Goal: Check status: Check status

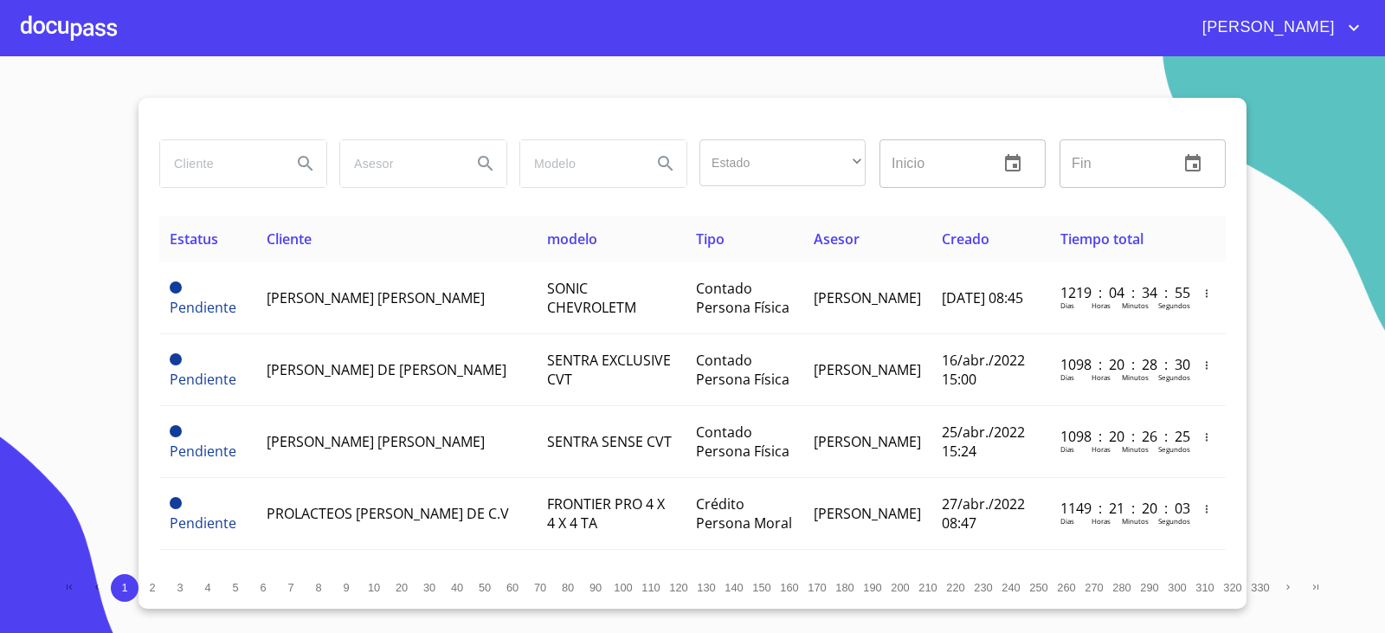
click at [197, 156] on input "search" at bounding box center [219, 163] width 118 height 47
click at [199, 150] on input "search" at bounding box center [219, 163] width 118 height 47
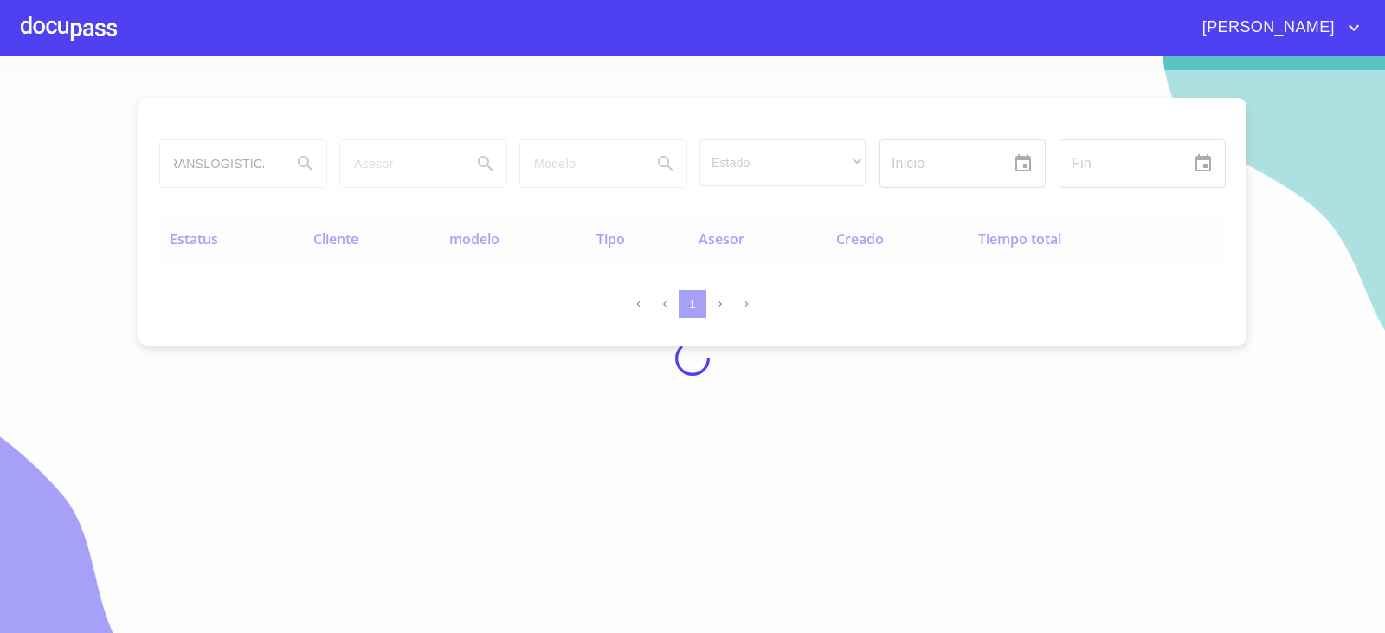
scroll to position [0, 20]
type input "TRANSLOGISTICA"
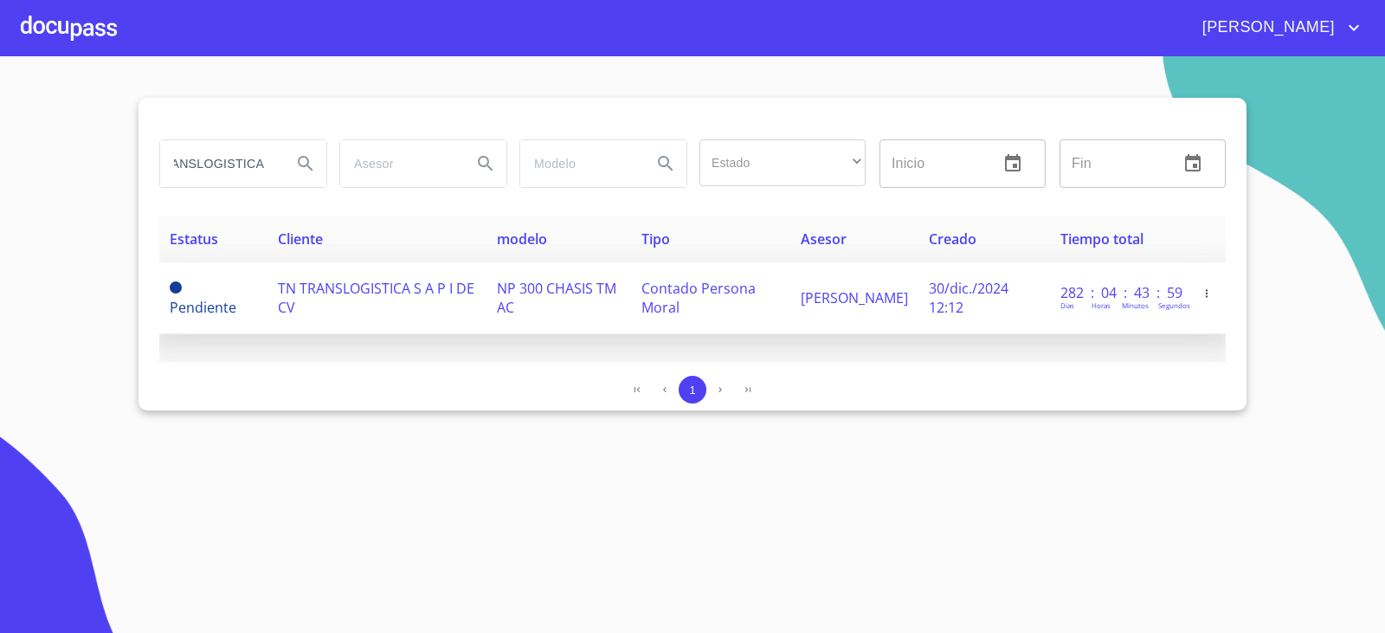
scroll to position [0, 0]
click at [350, 282] on span "TN TRANSLOGISTICA S A P I DE CV" at bounding box center [376, 298] width 197 height 38
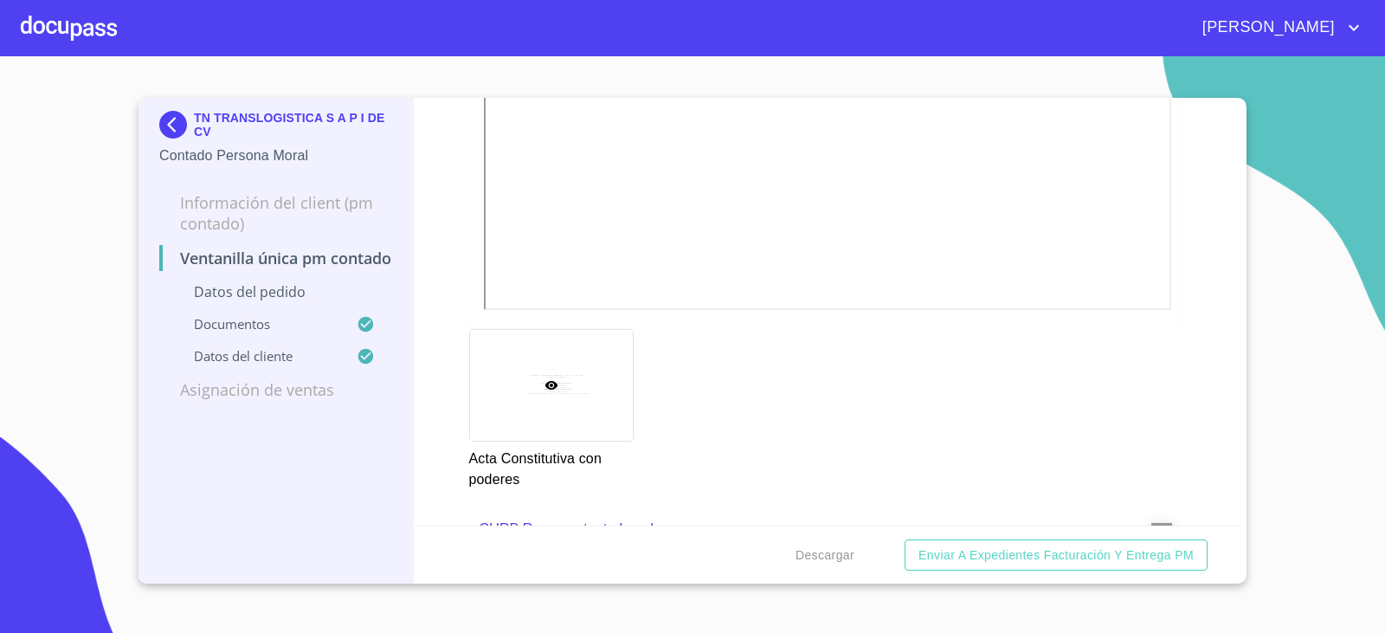
scroll to position [3244, 0]
click at [570, 418] on div at bounding box center [551, 395] width 163 height 111
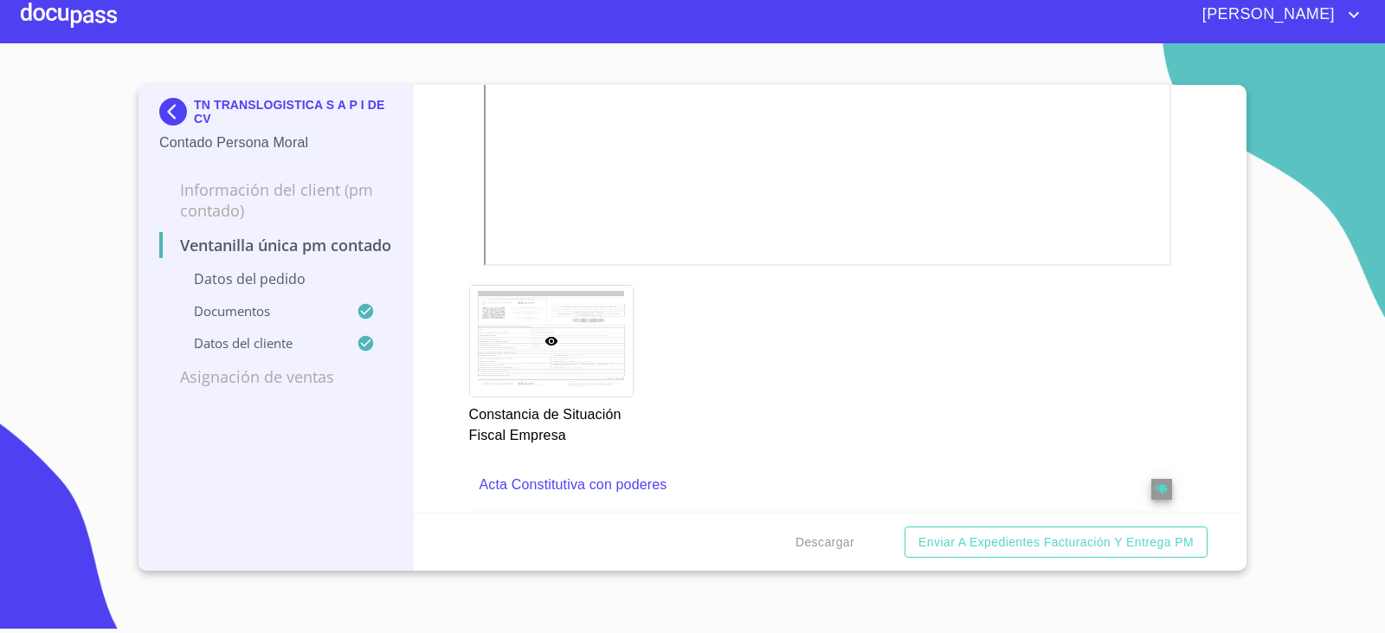
scroll to position [2385, 0]
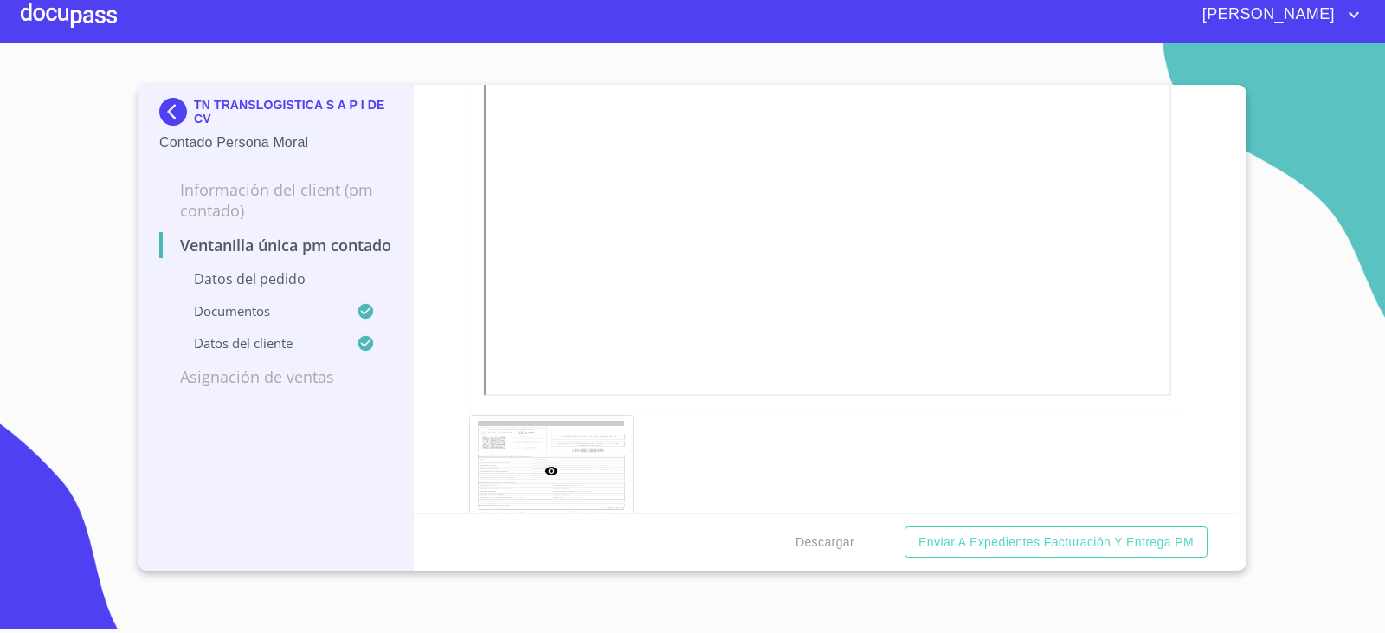
click at [172, 104] on img at bounding box center [176, 112] width 35 height 28
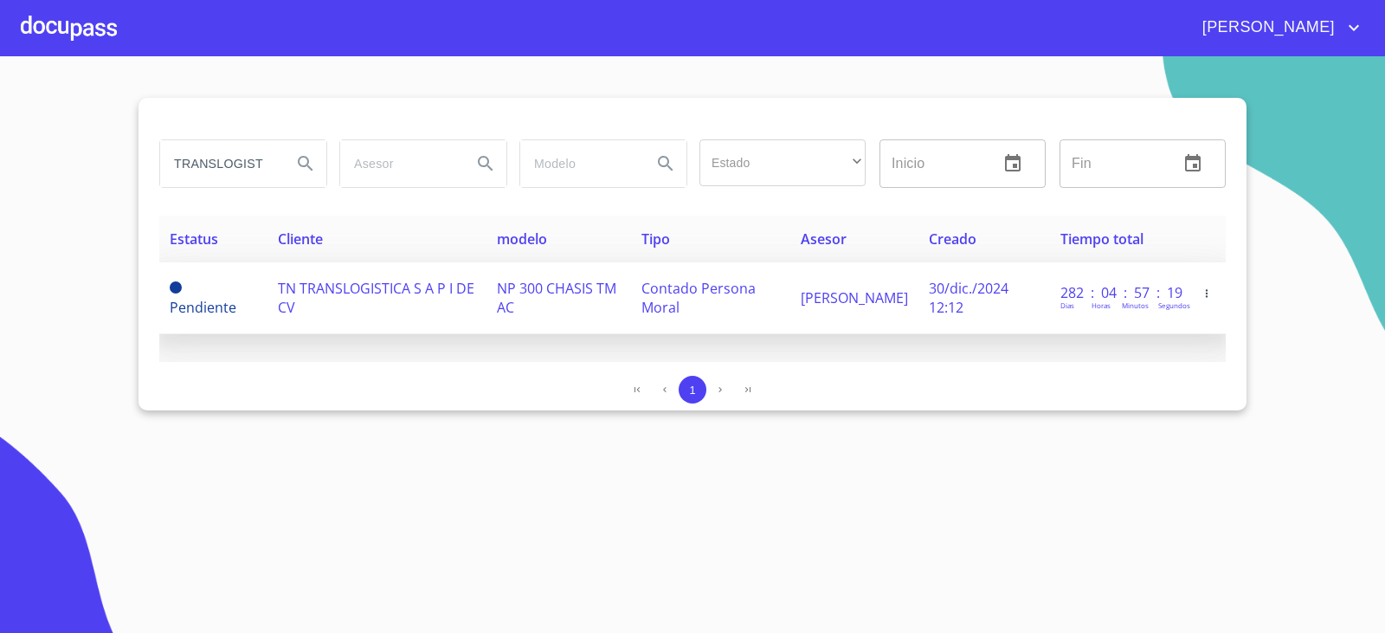
drag, startPoint x: 286, startPoint y: 419, endPoint x: 299, endPoint y: 315, distance: 104.7
click at [299, 379] on section "TRANSLOGISTICA Estado ​ ​ Inicio ​ Fin ​ Estatus Cliente modelo Tipo Asesor Cre…" at bounding box center [692, 344] width 1385 height 577
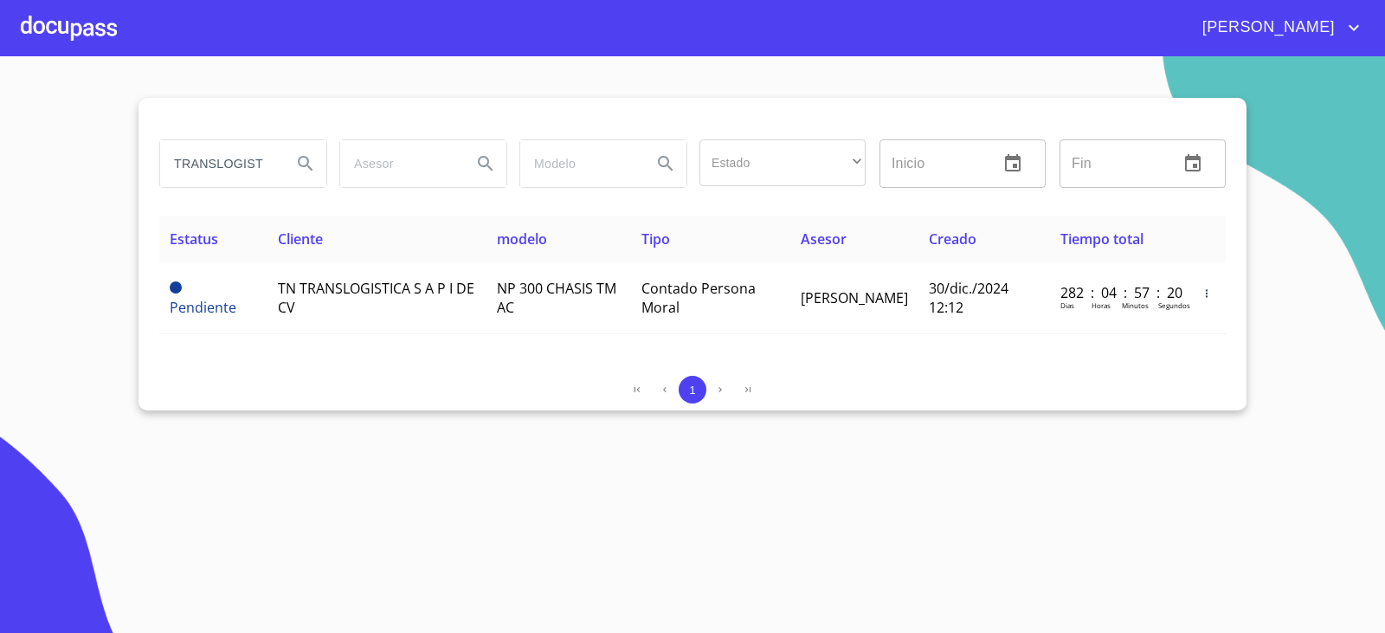
click at [282, 156] on div "TRANSLOGISTICA" at bounding box center [243, 163] width 166 height 47
click at [281, 156] on div "TRANSLOGISTICA" at bounding box center [243, 163] width 166 height 47
click at [281, 155] on div "TRANSLOGISTICA" at bounding box center [243, 163] width 166 height 47
type input "AGROALIMENTOS"
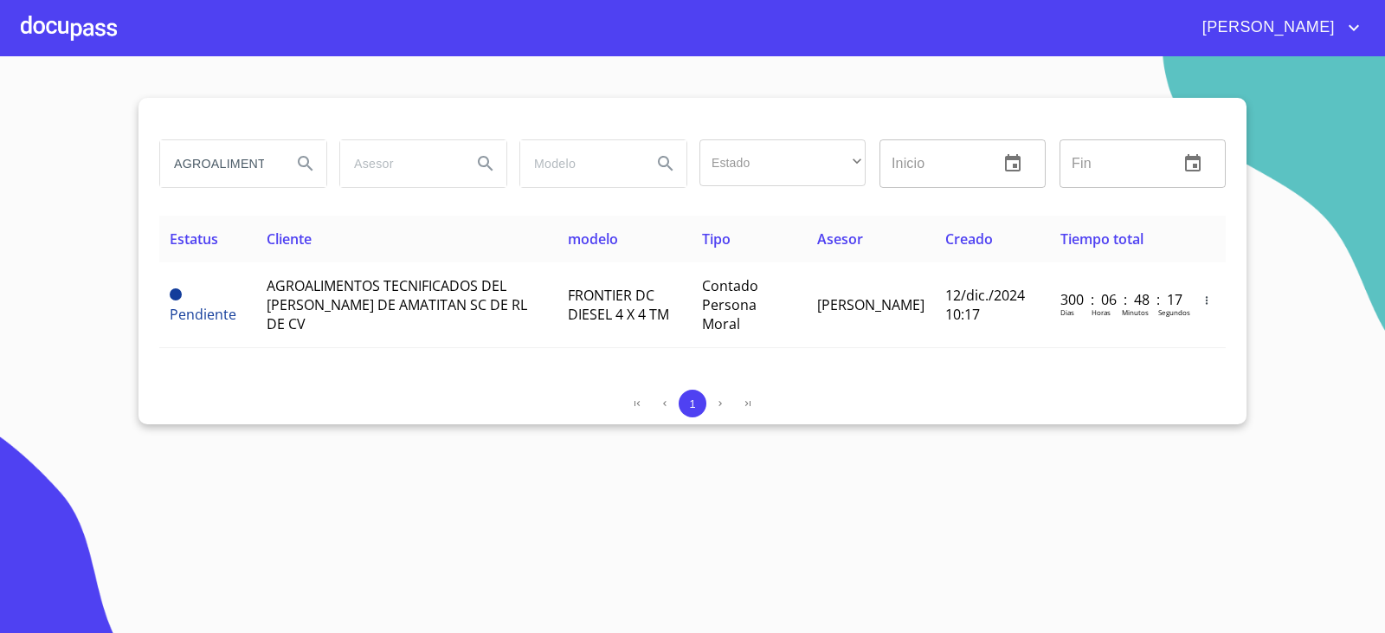
click at [154, 445] on section "AGROALIMENTOS Estado ​ ​ Inicio ​ Fin ​ Estatus Cliente modelo Tipo Asesor Crea…" at bounding box center [692, 344] width 1385 height 577
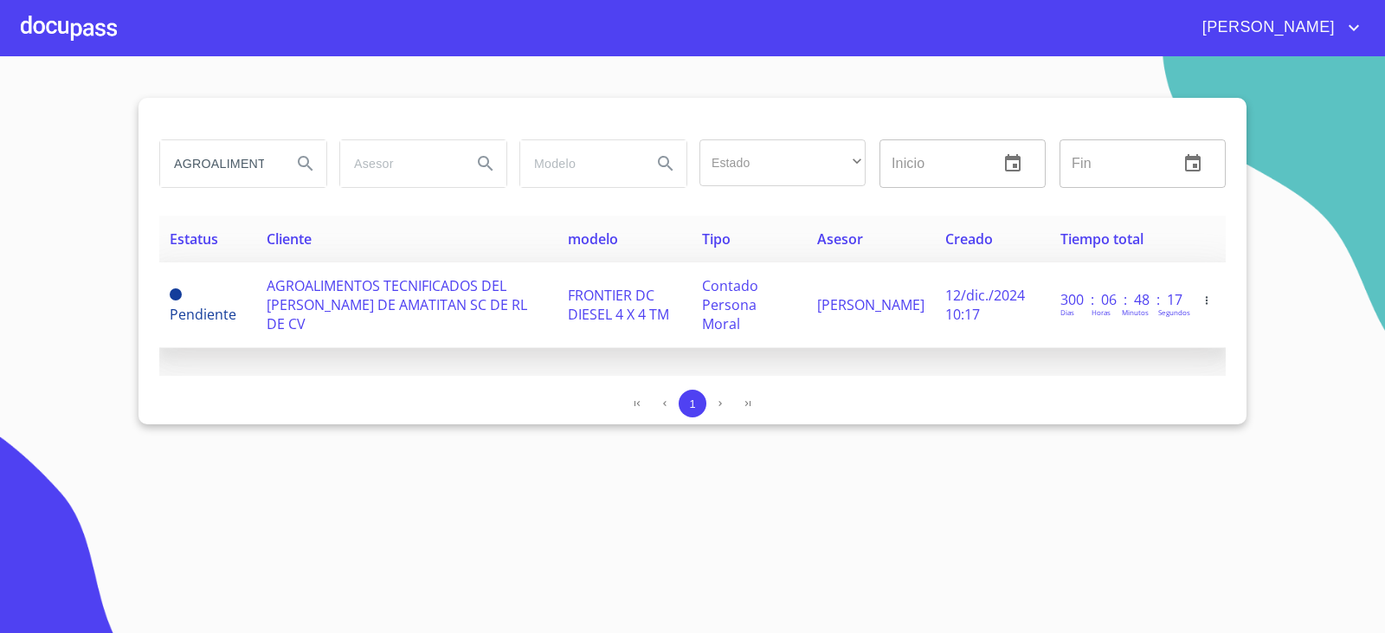
click at [368, 277] on td "AGROALIMENTOS TECNIFICADOS DEL [PERSON_NAME] DE AMATITAN SC DE RL DE CV" at bounding box center [406, 305] width 301 height 86
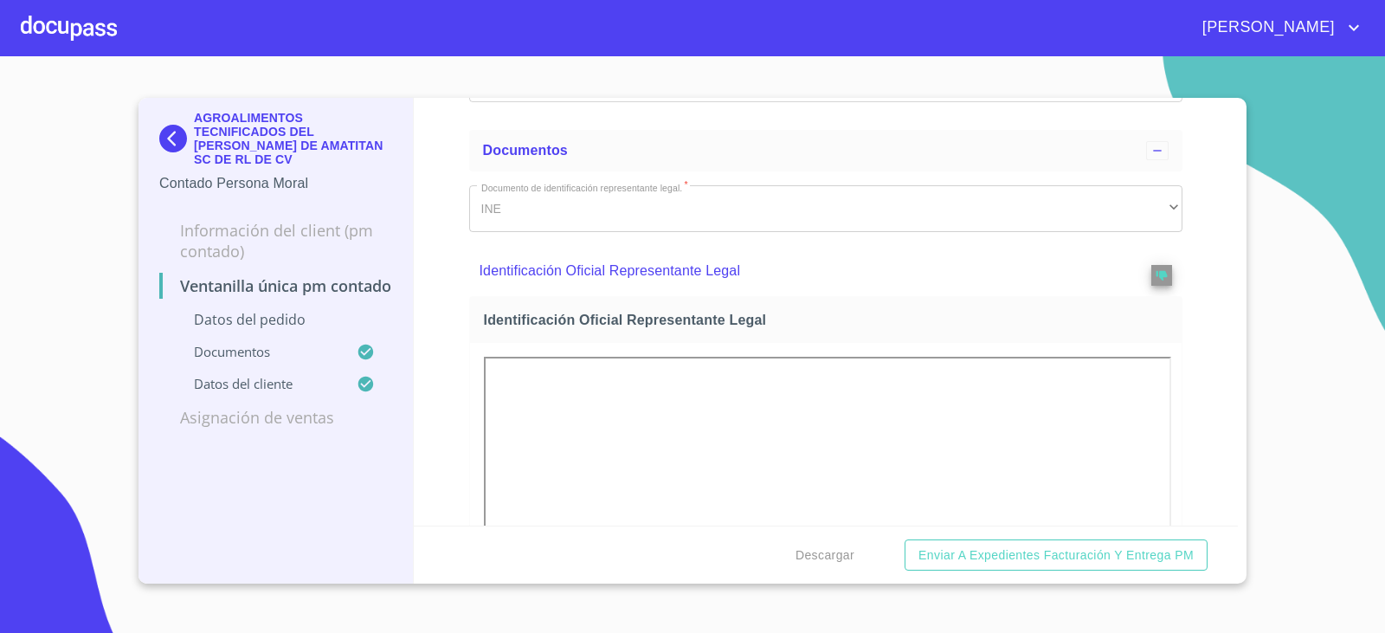
scroll to position [433, 0]
drag, startPoint x: 80, startPoint y: 272, endPoint x: 80, endPoint y: 252, distance: 19.9
click at [80, 260] on section "AGROALIMENTOS TECNIFICADOS DEL [PERSON_NAME] DE AMATITAN SC DE RL DE CV Contado…" at bounding box center [692, 344] width 1385 height 577
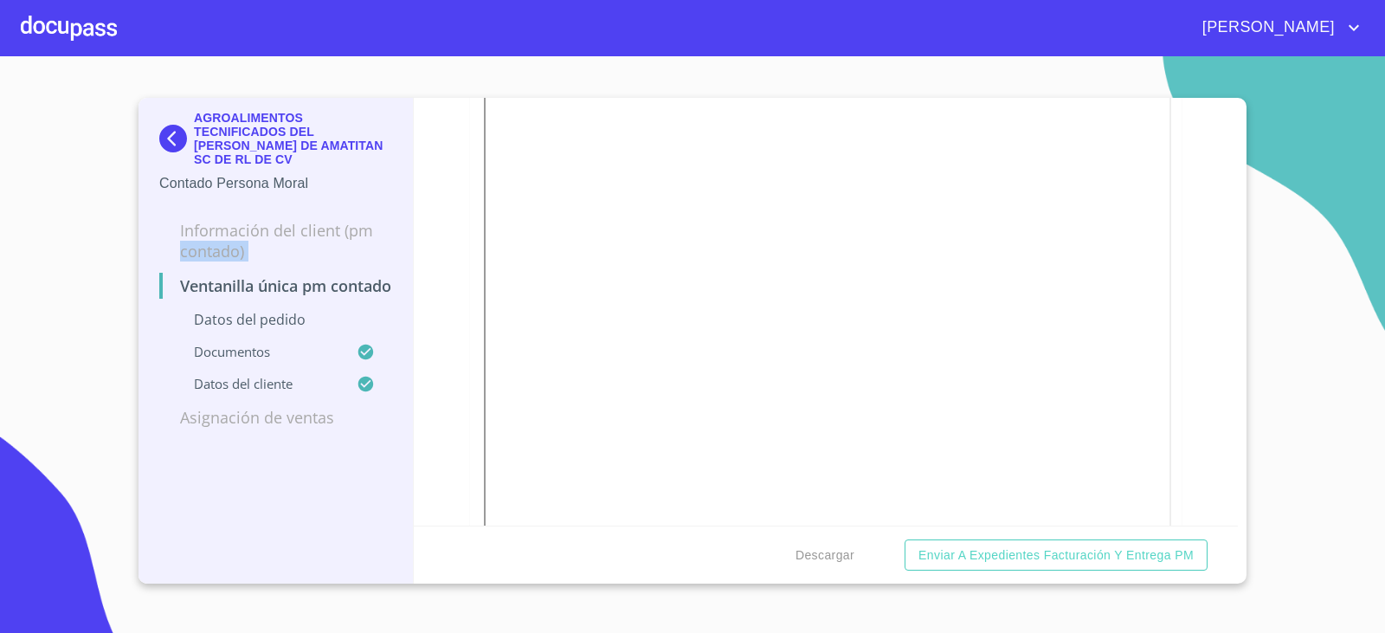
scroll to position [2857, 0]
